Goal: Task Accomplishment & Management: Manage account settings

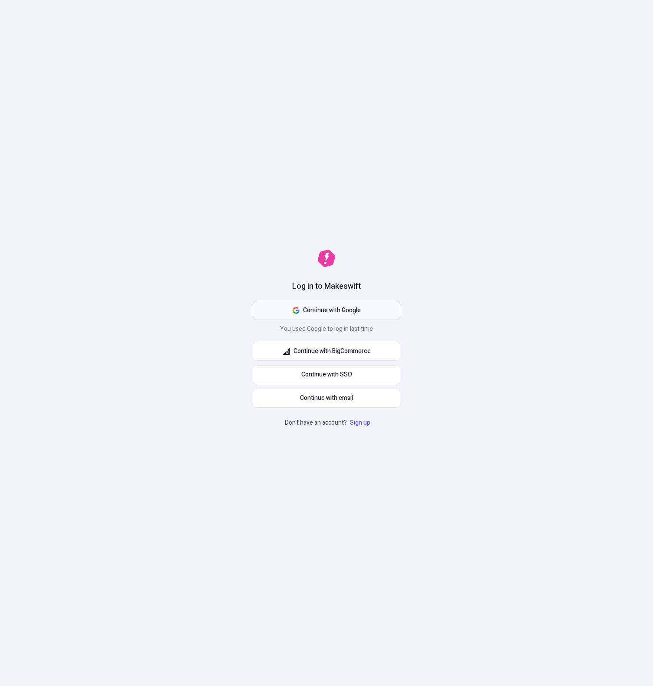
click at [322, 307] on span "Continue with Google" at bounding box center [332, 311] width 58 height 10
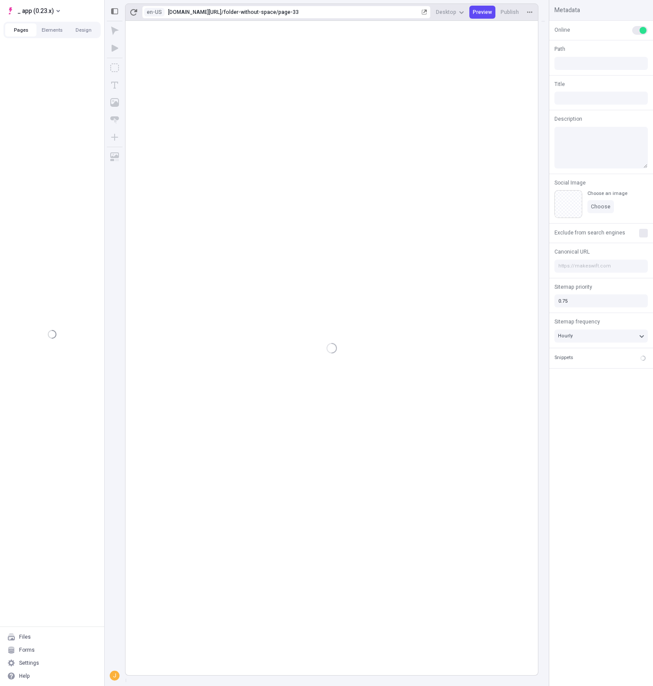
type input "/folder-without-space/page-33"
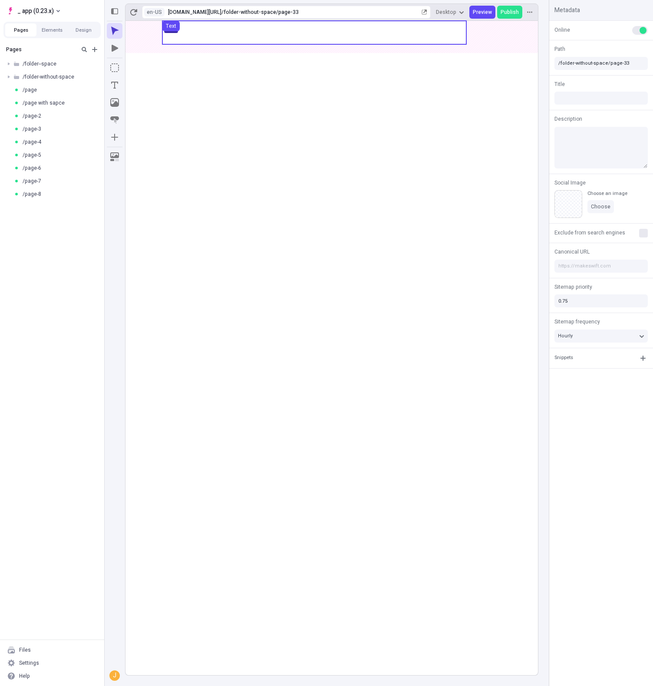
click at [245, 32] on use at bounding box center [314, 32] width 304 height 23
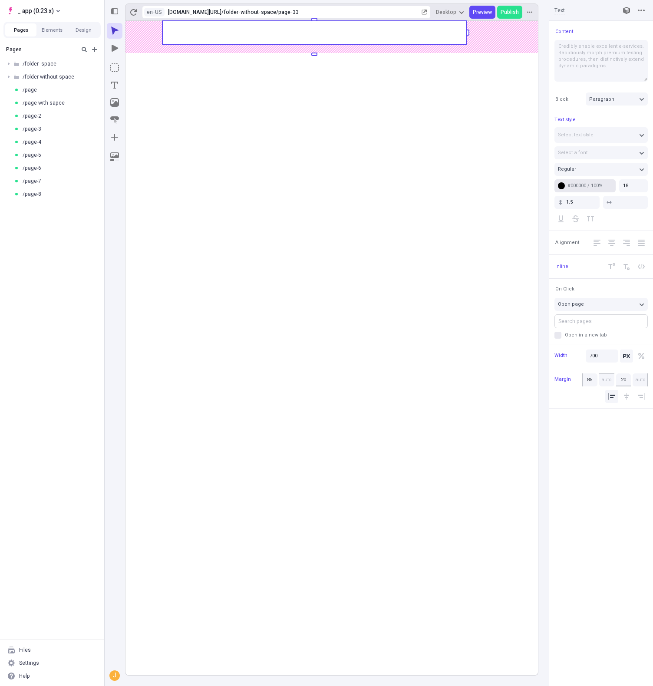
click at [573, 187] on div "#000000 / 100%" at bounding box center [590, 185] width 45 height 7
click at [552, 292] on div "orange" at bounding box center [564, 288] width 104 height 13
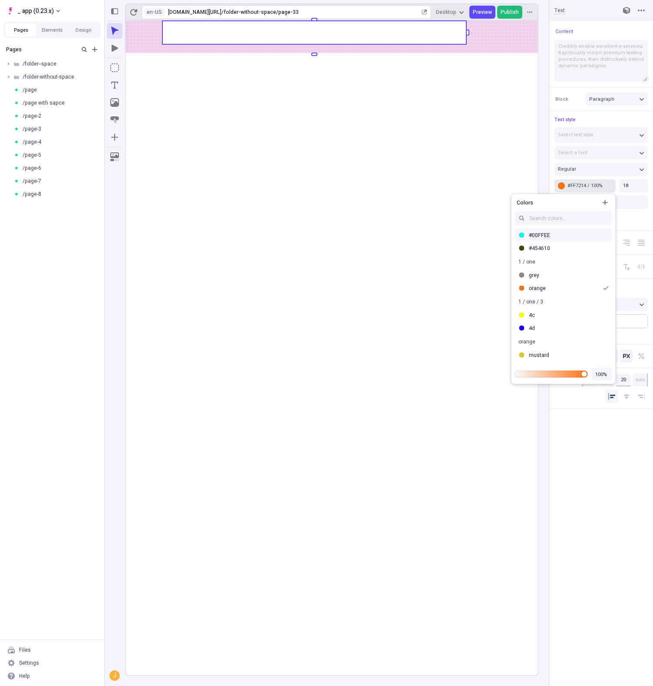
click at [501, 11] on button "Publish" at bounding box center [509, 12] width 25 height 13
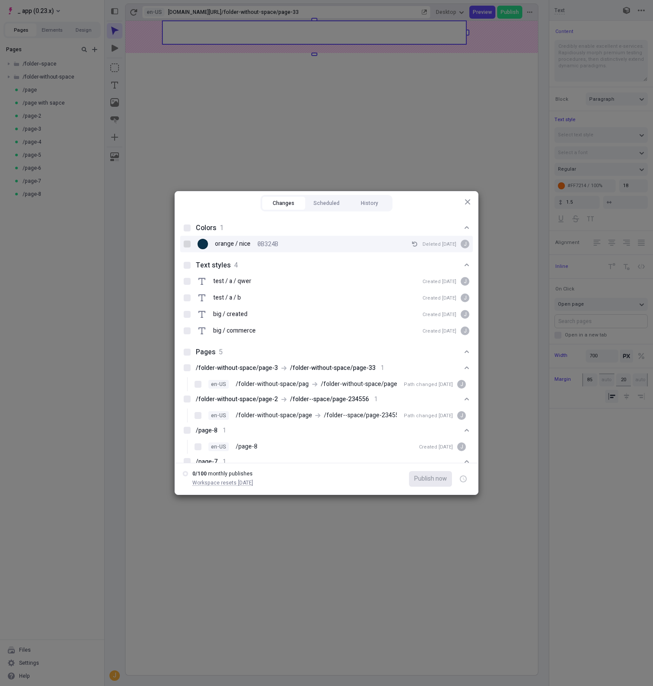
click at [188, 243] on div at bounding box center [187, 244] width 7 height 7
checkbox input "true"
drag, startPoint x: 282, startPoint y: 112, endPoint x: 266, endPoint y: 105, distance: 17.3
click at [281, 112] on div "Changes Scheduled History Colors 1 orange / nice 0B324B Deleted [DATE] j Text s…" at bounding box center [326, 343] width 653 height 686
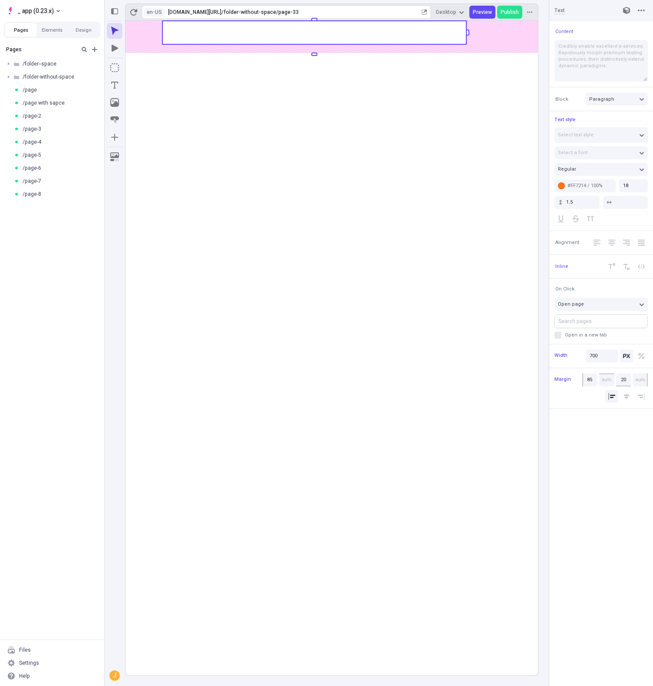
click at [82, 37] on div "Pages Elements Design" at bounding box center [51, 30] width 97 height 17
click at [83, 34] on button "Design" at bounding box center [83, 29] width 31 height 13
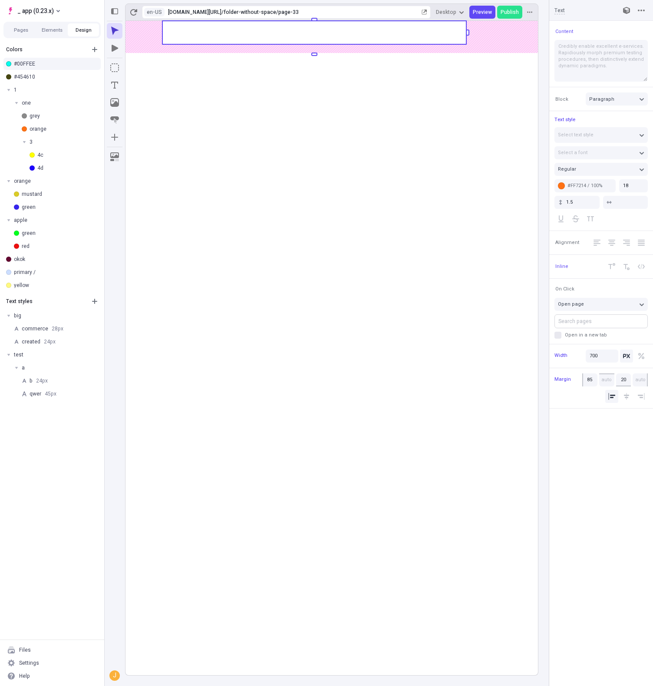
click at [84, 63] on div "#00FFEE" at bounding box center [55, 63] width 83 height 7
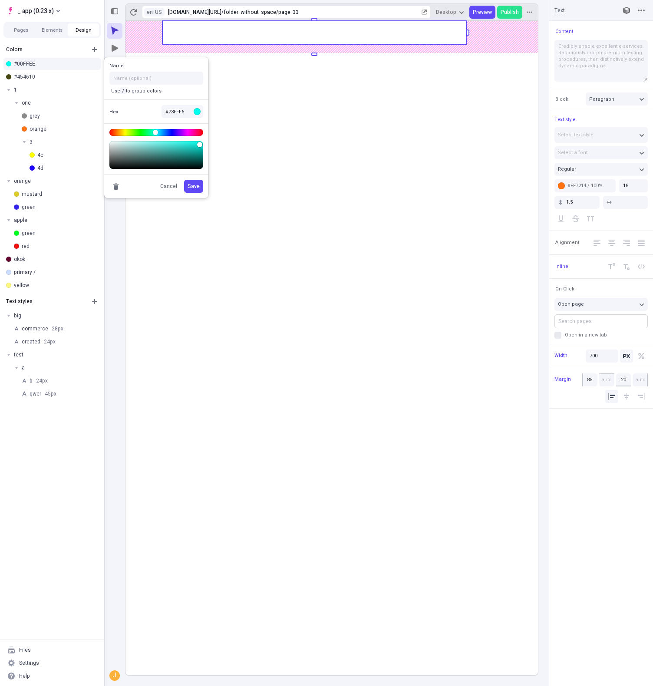
type input "#75FFF6"
click at [160, 142] on body "_ app (0.23.x) Pages Elements Design Colors #00FFEE #454610 1 one grey orange 3…" at bounding box center [326, 343] width 653 height 686
click at [193, 183] on span "Save" at bounding box center [194, 186] width 12 height 7
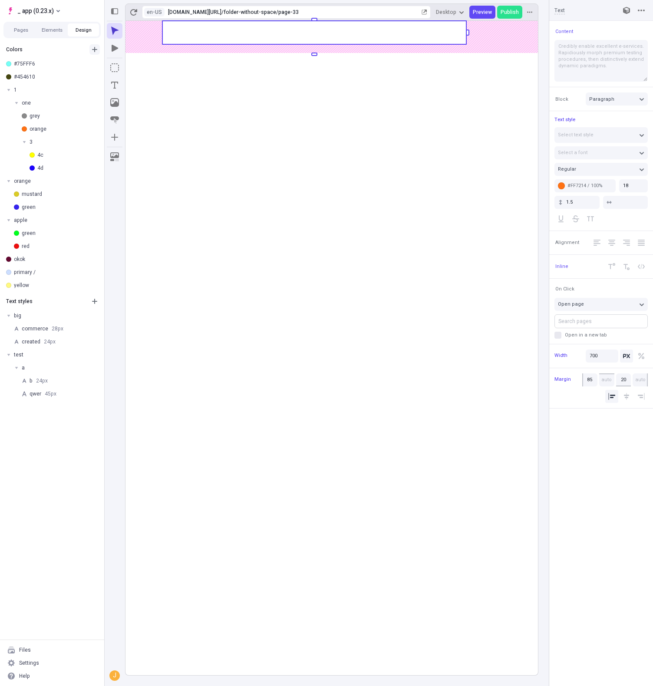
click at [93, 49] on icon "button" at bounding box center [94, 49] width 5 height 5
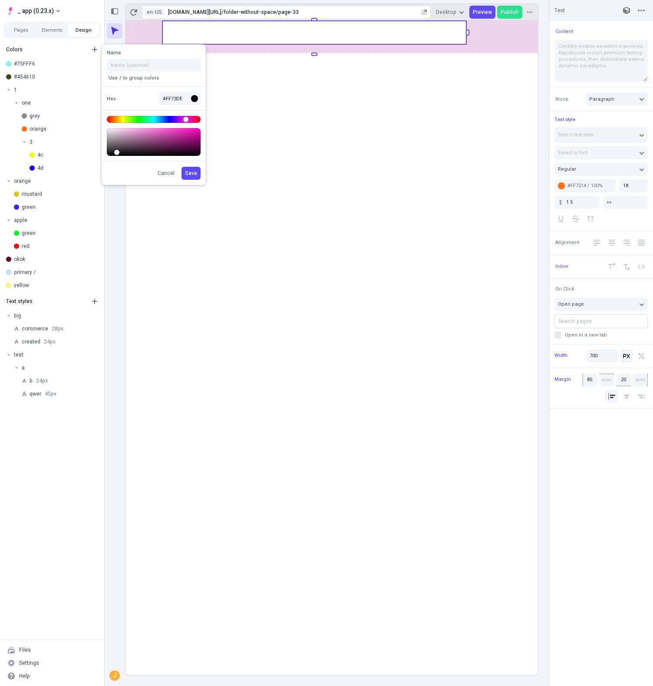
type input "#FF70DE"
click at [159, 130] on body "_ app (0.23.x) Pages Elements Design Colors #75FFF6 #454610 1 one grey orange 3…" at bounding box center [326, 343] width 653 height 686
click at [139, 76] on p "Use / to group colors" at bounding box center [134, 77] width 54 height 7
click at [144, 67] on input "text" at bounding box center [154, 65] width 94 height 13
type input "asdf"
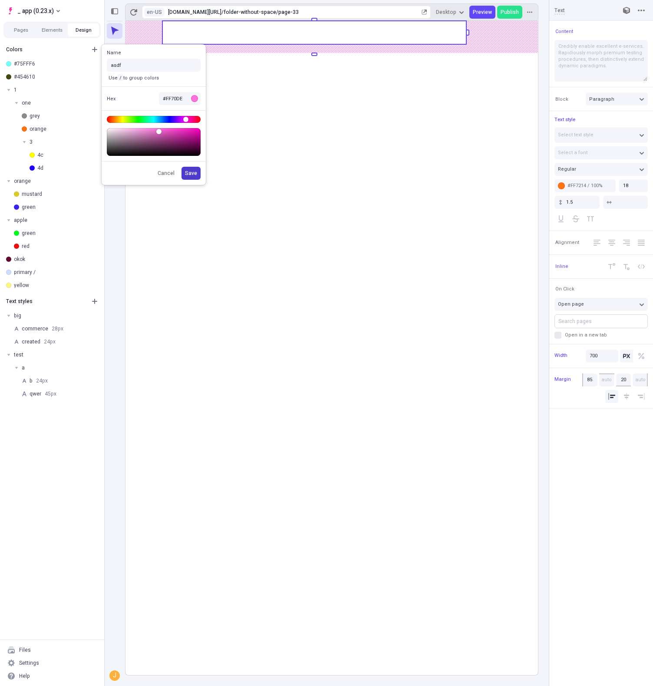
click at [197, 168] on button "Save" at bounding box center [191, 173] width 19 height 13
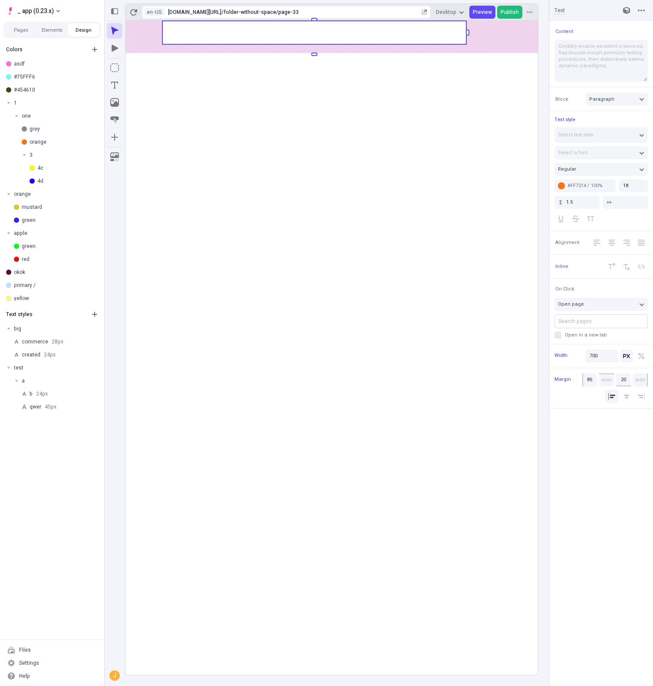
click at [520, 13] on button "Publish" at bounding box center [509, 12] width 25 height 13
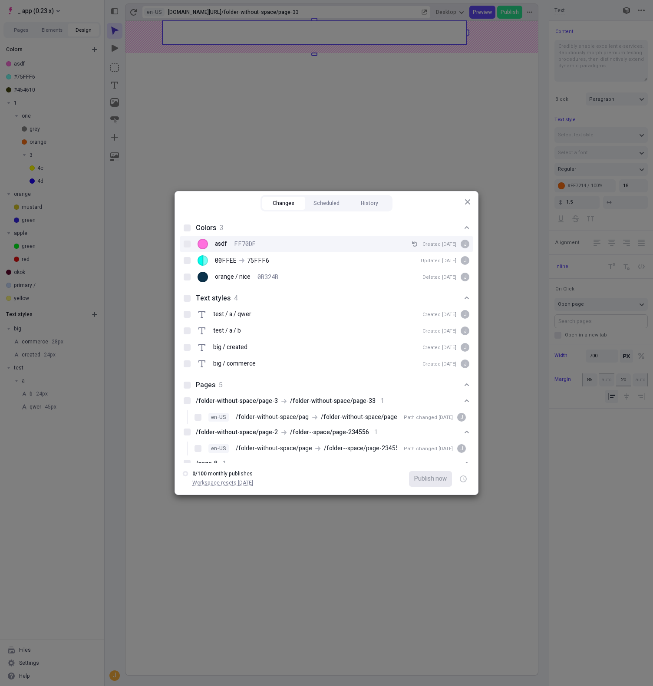
click at [246, 242] on span "FF70DE" at bounding box center [245, 244] width 22 height 10
click at [188, 244] on input "asdf FF70DE Created [DATE] j" at bounding box center [187, 244] width 0 height 0
checkbox input "true"
click at [489, 194] on div "Changes Scheduled History Colors 3 asdf FF70DE Created [DATE] j 00FFEE 75FFF6 U…" at bounding box center [326, 343] width 653 height 686
